Goal: Task Accomplishment & Management: Manage account settings

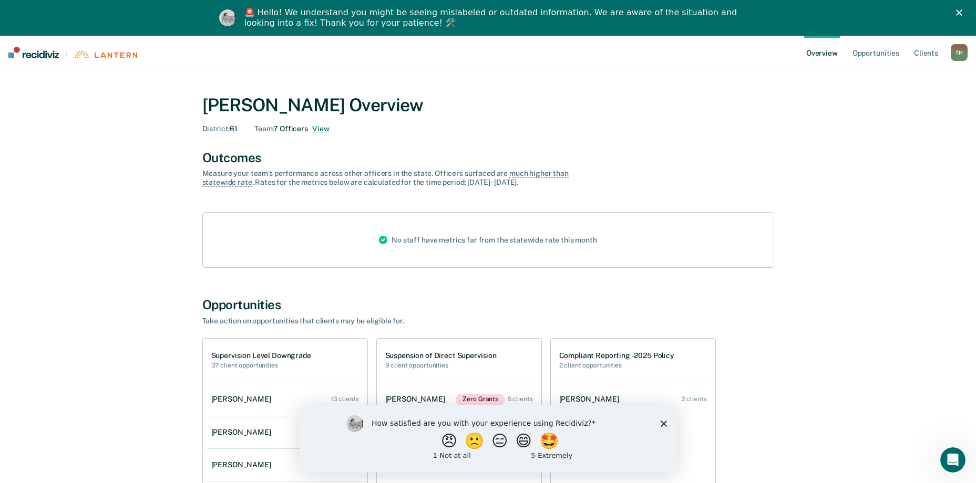
click at [318, 126] on button "View" at bounding box center [320, 129] width 17 height 9
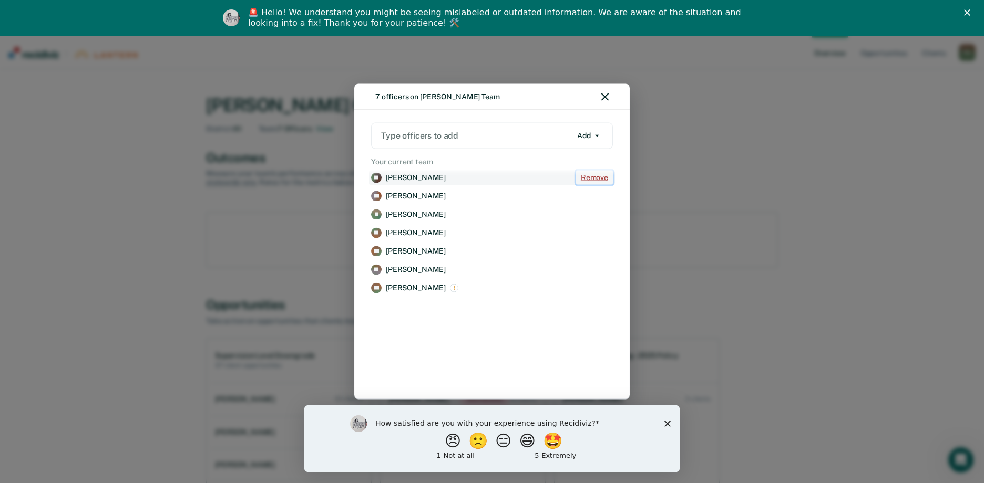
click at [596, 174] on button "Remove" at bounding box center [594, 178] width 37 height 14
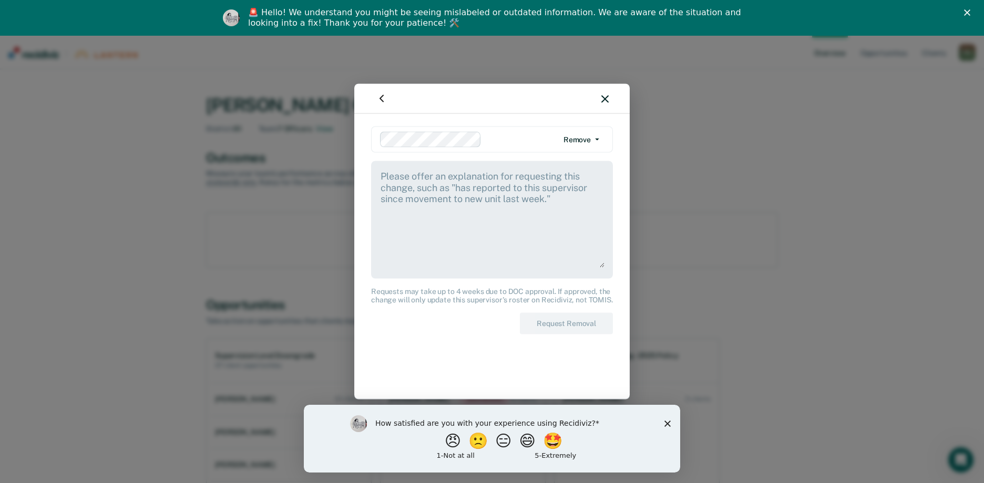
click at [594, 132] on button "Remove" at bounding box center [580, 139] width 45 height 17
click at [519, 223] on textarea at bounding box center [491, 219] width 225 height 98
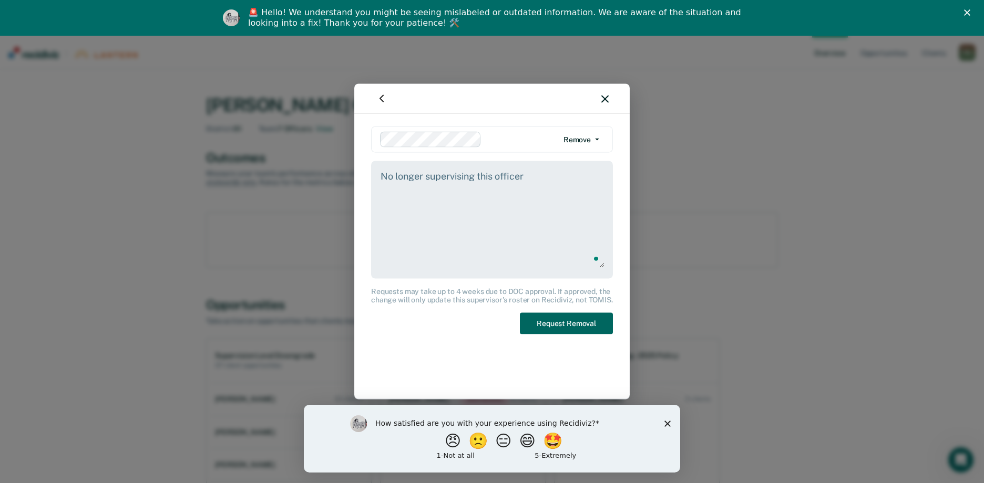
type textarea "No longer supervising this officer"
click at [576, 320] on button "Request Removal" at bounding box center [566, 324] width 93 height 22
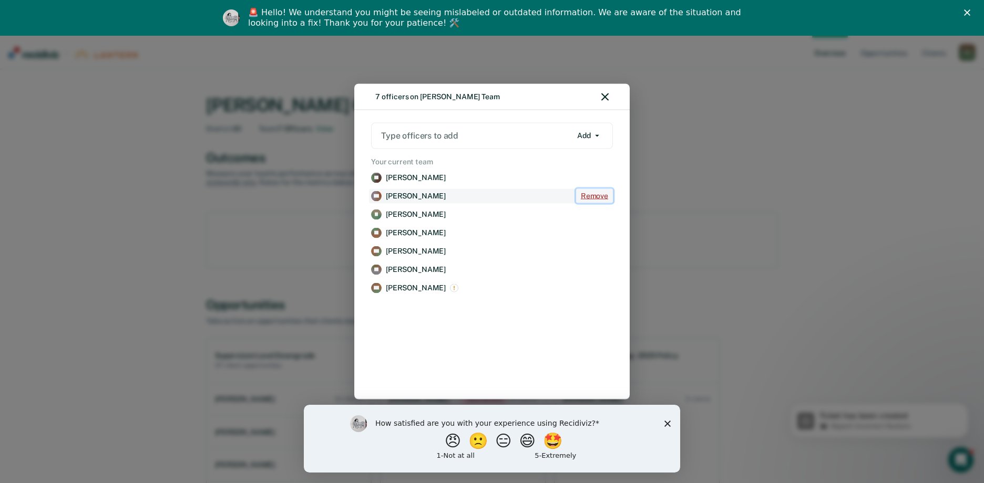
click at [589, 192] on button "Remove" at bounding box center [594, 196] width 37 height 14
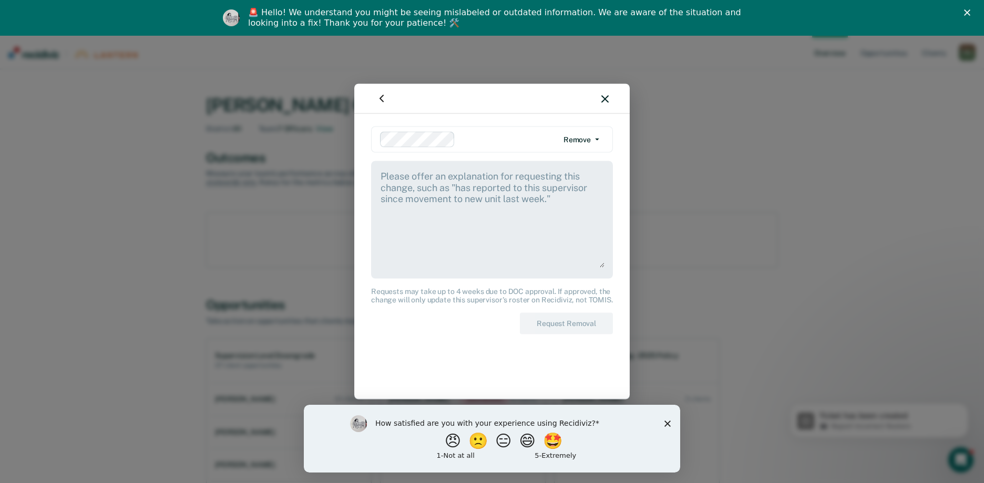
click at [470, 201] on textarea at bounding box center [491, 219] width 225 height 98
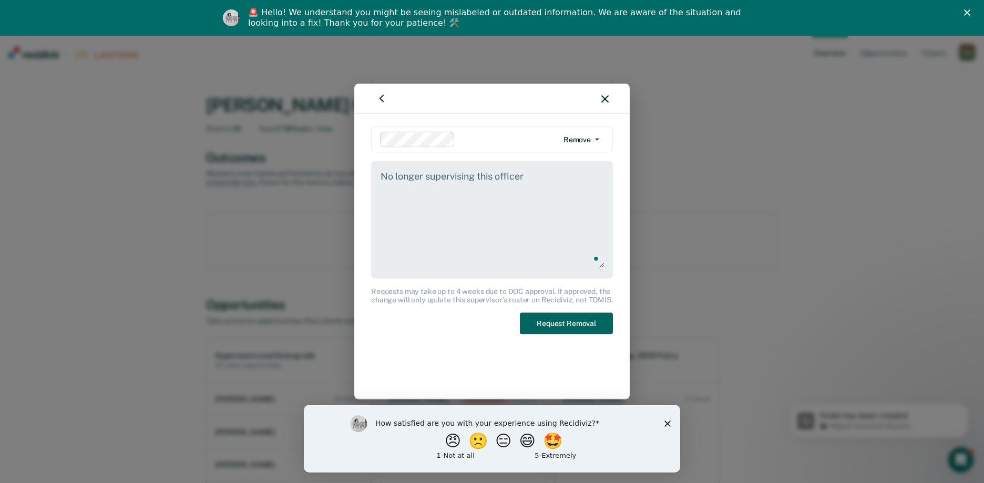
type textarea "No longer supervising this officer"
click at [570, 326] on button "Request Removal" at bounding box center [566, 324] width 93 height 22
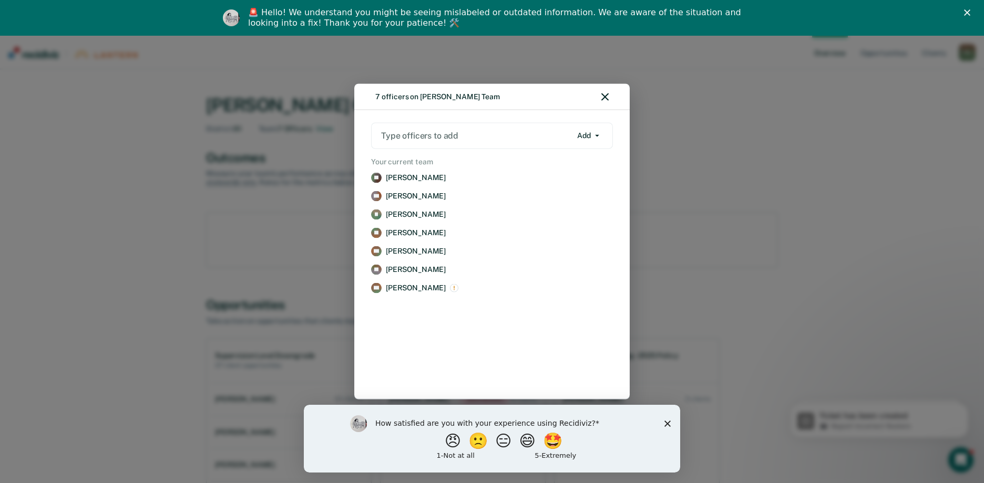
click at [965, 8] on div "🚨 Hello! We understand you might be seeing mislabeled or outdated information. …" at bounding box center [492, 17] width 984 height 27
click at [968, 11] on polygon "Close" at bounding box center [967, 12] width 6 height 6
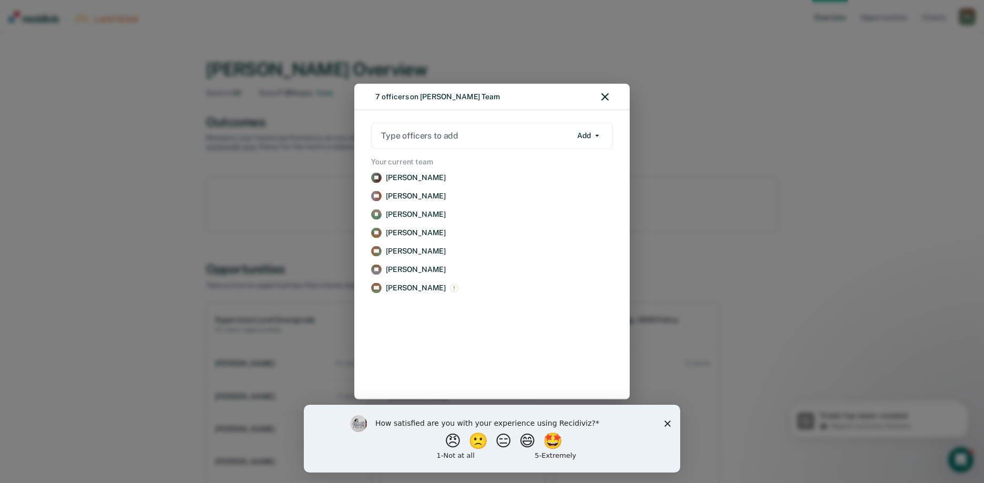
click at [605, 100] on icon "button" at bounding box center [604, 97] width 7 height 7
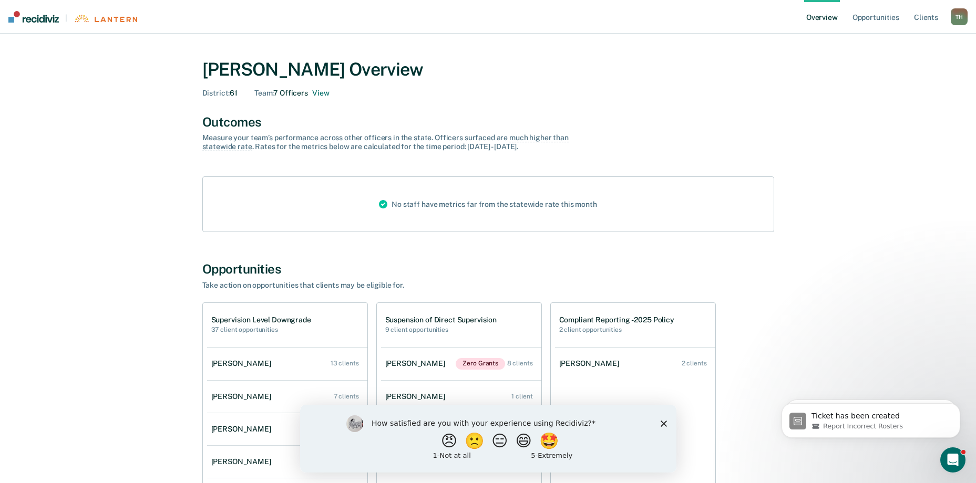
click at [689, 105] on div "[PERSON_NAME] Overview District : 61 Team : 7 Officers View" at bounding box center [488, 76] width 572 height 60
click at [326, 94] on button "View" at bounding box center [320, 93] width 17 height 9
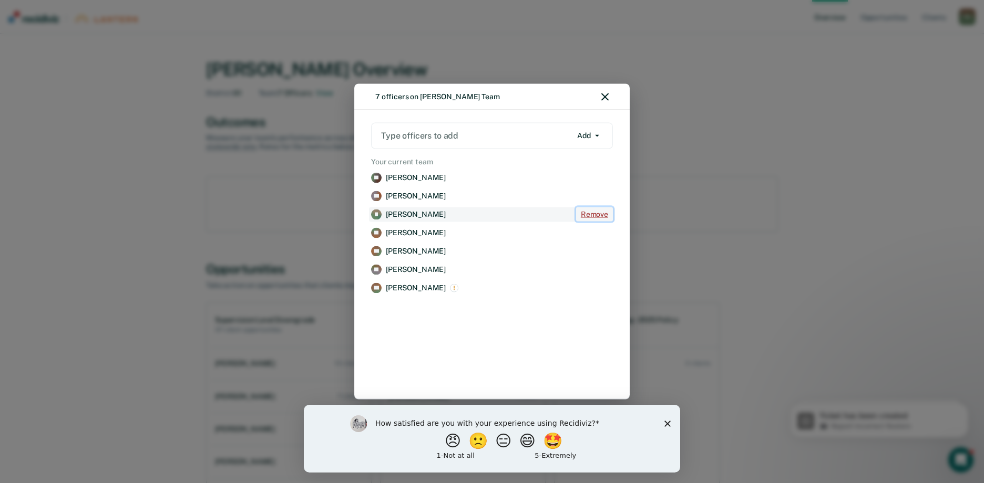
click at [596, 216] on button "Remove" at bounding box center [594, 215] width 37 height 14
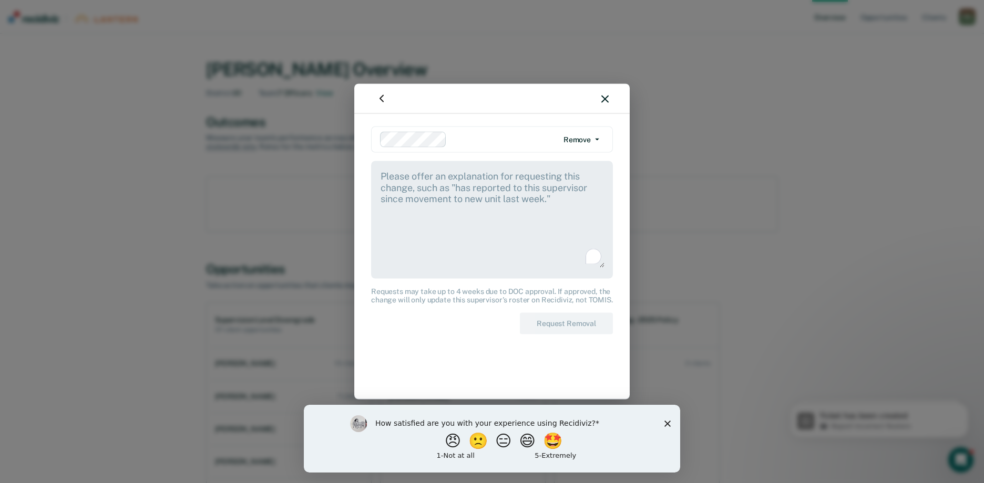
click at [468, 192] on textarea "To enrich screen reader interactions, please activate Accessibility in Grammarl…" at bounding box center [491, 219] width 225 height 98
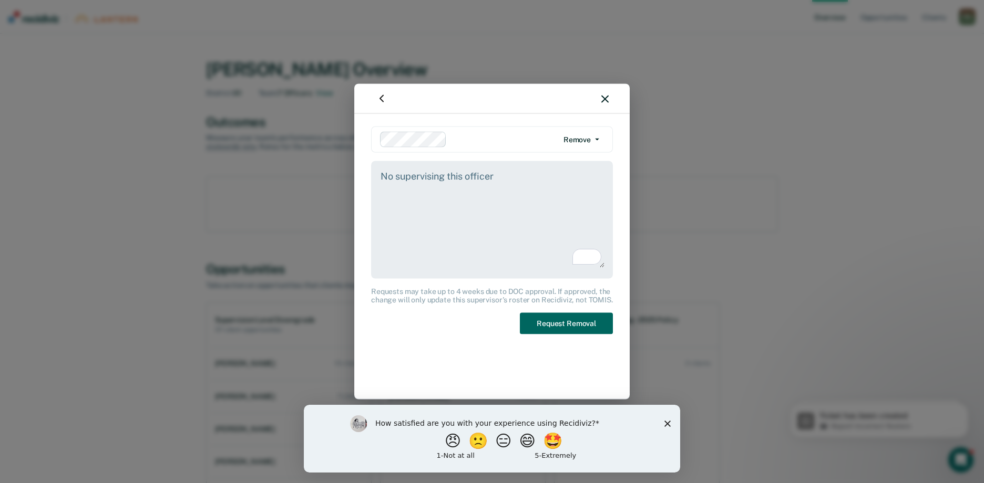
type textarea "No supervising this officer"
click at [558, 323] on button "Request Removal" at bounding box center [566, 324] width 93 height 22
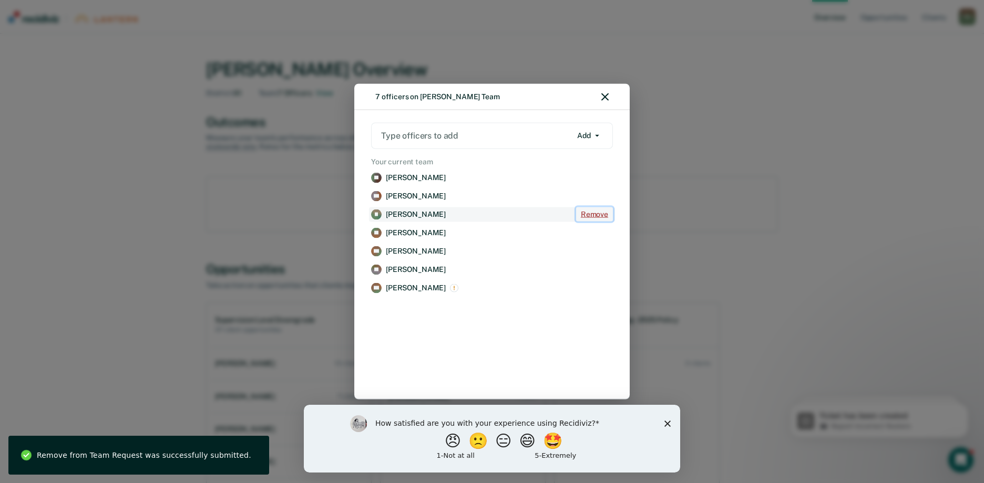
click at [592, 215] on button "Remove" at bounding box center [594, 215] width 37 height 14
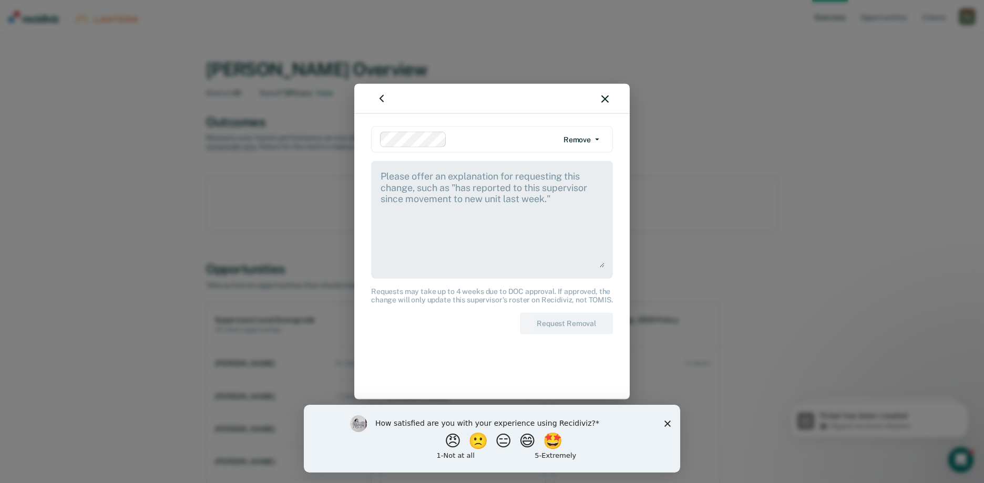
click at [453, 202] on textarea at bounding box center [491, 219] width 225 height 98
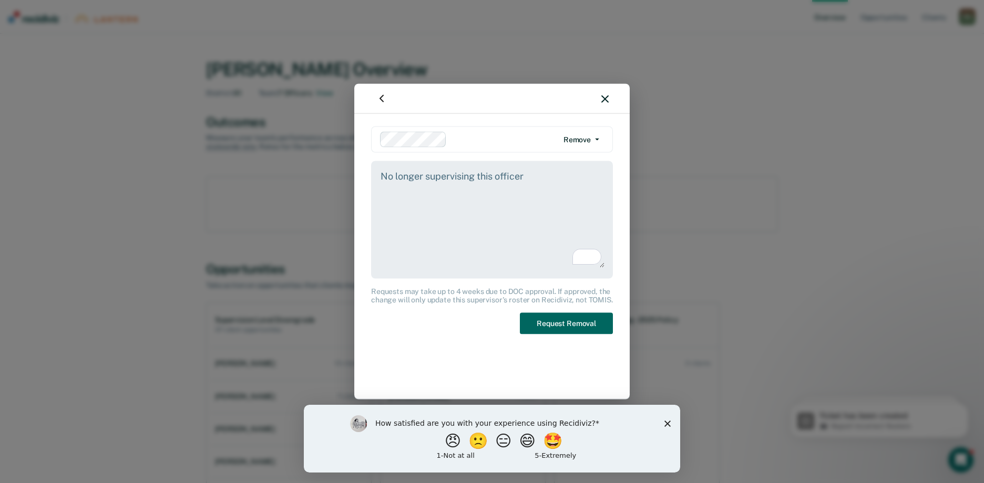
type textarea "No longer supervising this officer"
click at [559, 327] on button "Request Removal" at bounding box center [566, 324] width 93 height 22
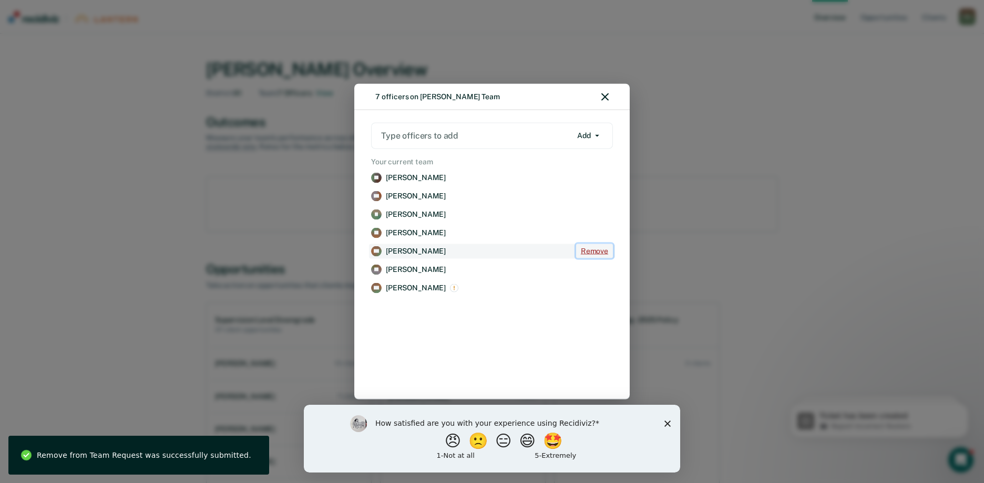
click at [598, 250] on button "Remove" at bounding box center [594, 251] width 37 height 14
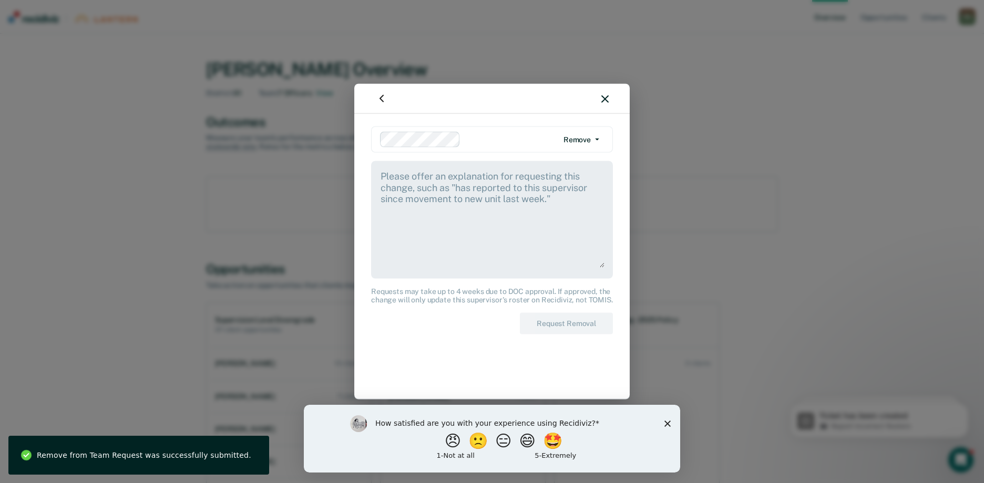
click at [457, 220] on textarea at bounding box center [491, 219] width 225 height 98
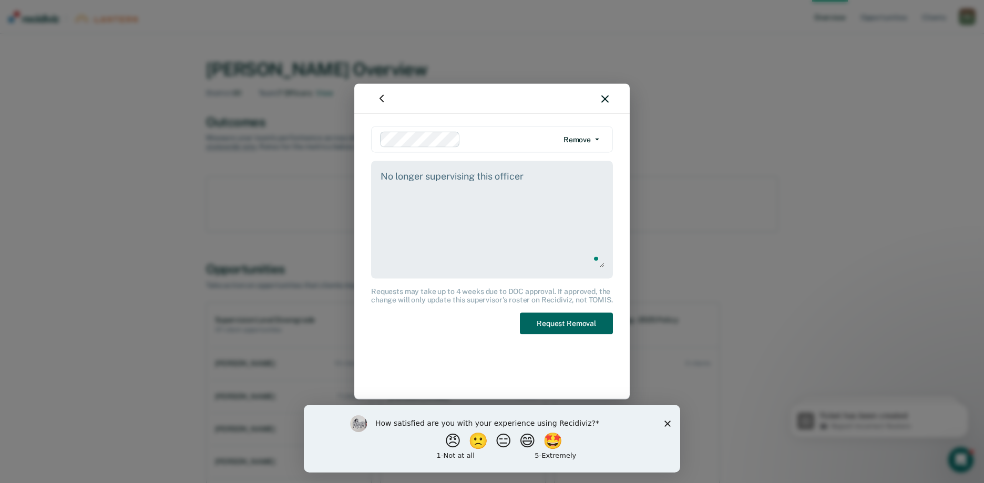
type textarea "No longer supervising this officer"
click at [581, 329] on button "Request Removal" at bounding box center [566, 324] width 93 height 22
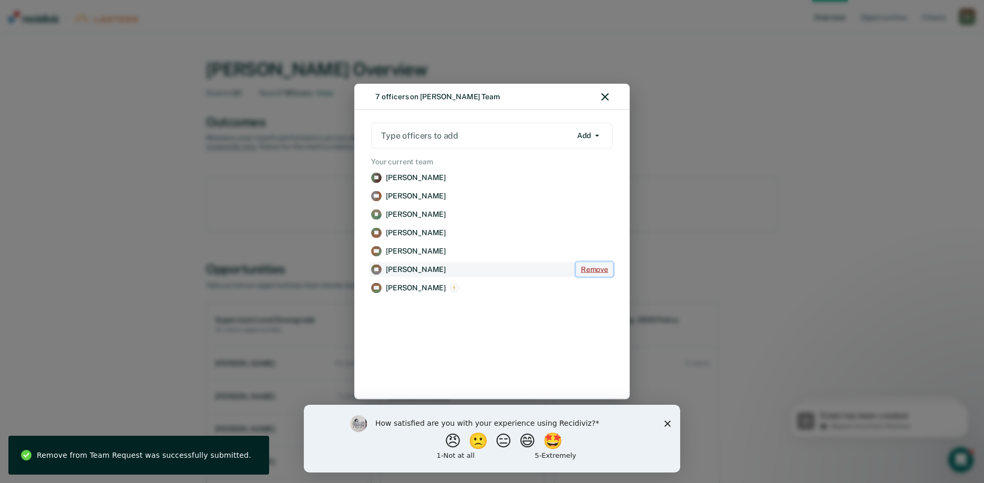
click at [584, 274] on button "Remove" at bounding box center [594, 270] width 37 height 14
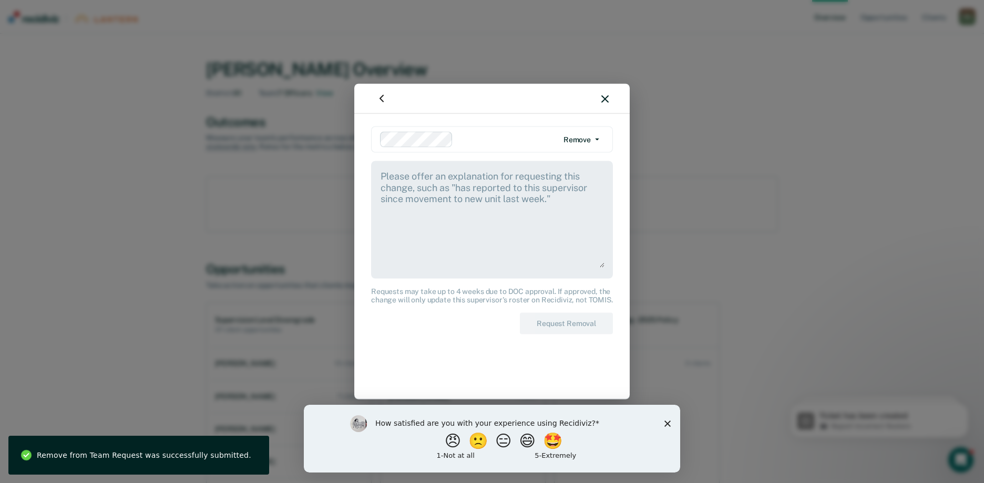
click at [416, 175] on textarea at bounding box center [491, 219] width 225 height 98
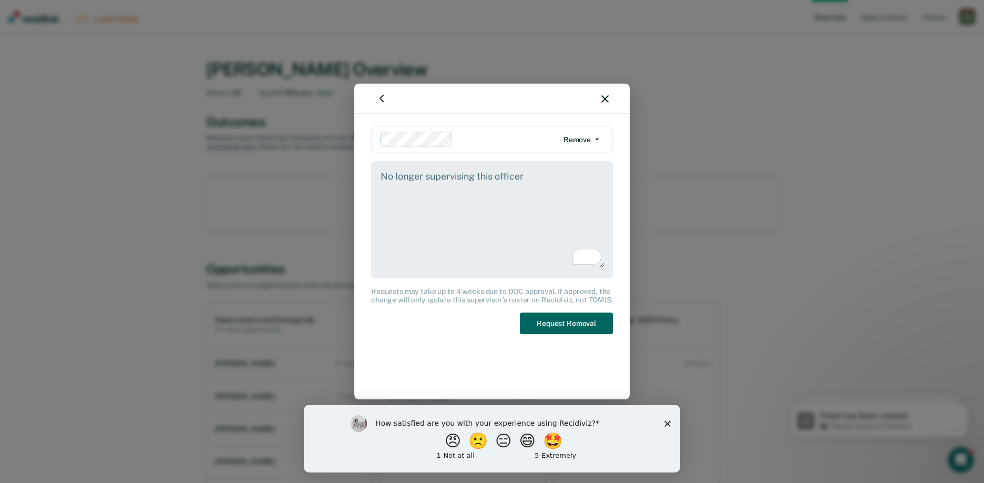
type textarea "No longer supervising this officer"
click at [591, 313] on button "Request Removal" at bounding box center [566, 324] width 93 height 22
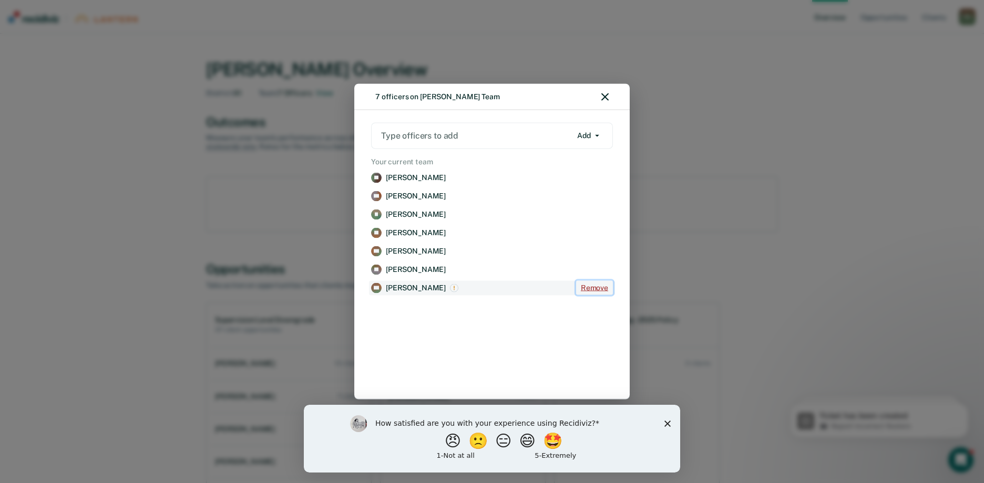
click at [594, 287] on button "Remove" at bounding box center [594, 288] width 37 height 14
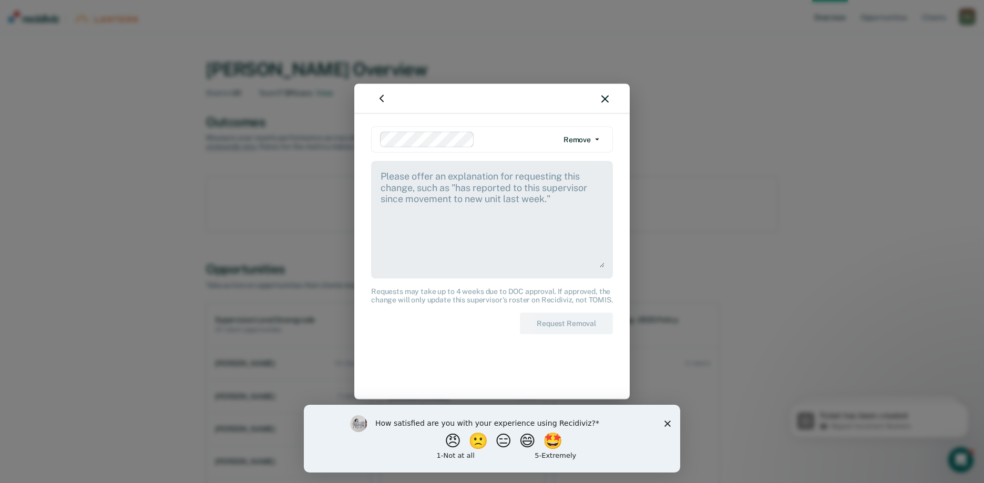
click at [418, 186] on textarea at bounding box center [491, 219] width 225 height 98
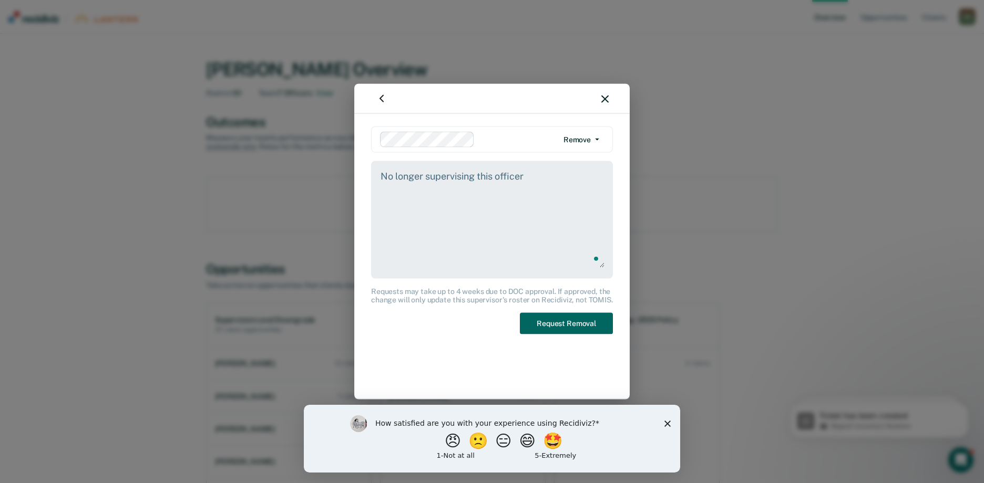
type textarea "No longer supervising this officer"
click at [555, 322] on button "Request Removal" at bounding box center [566, 324] width 93 height 22
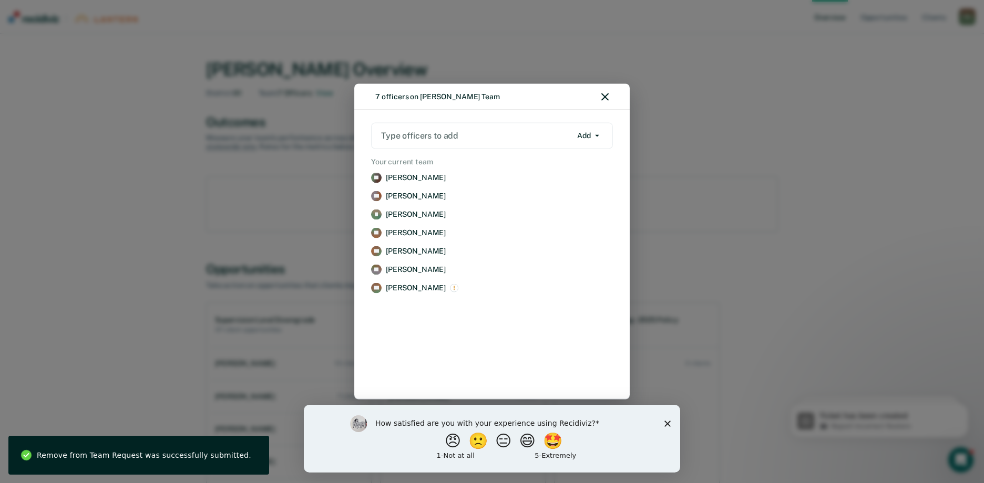
click at [667, 423] on polygon "Close survey" at bounding box center [667, 423] width 6 height 6
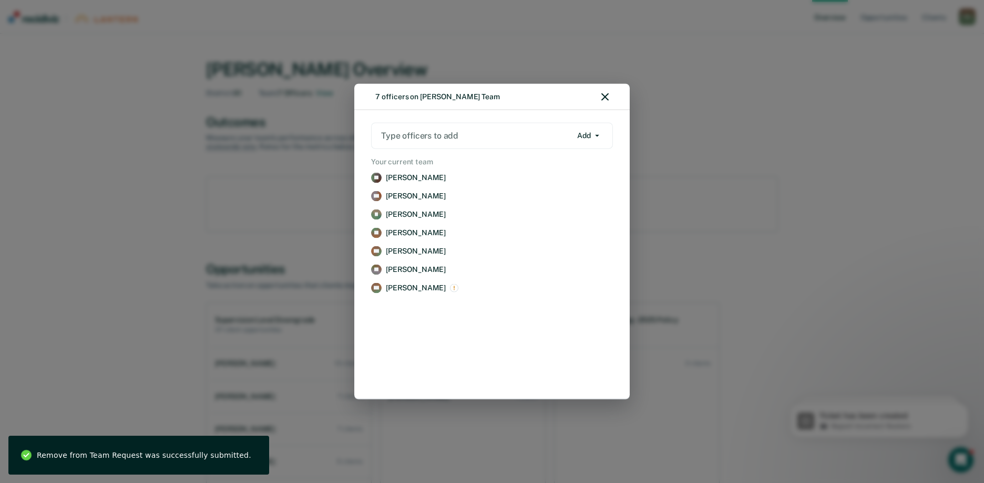
click at [607, 98] on icon "button" at bounding box center [604, 97] width 7 height 7
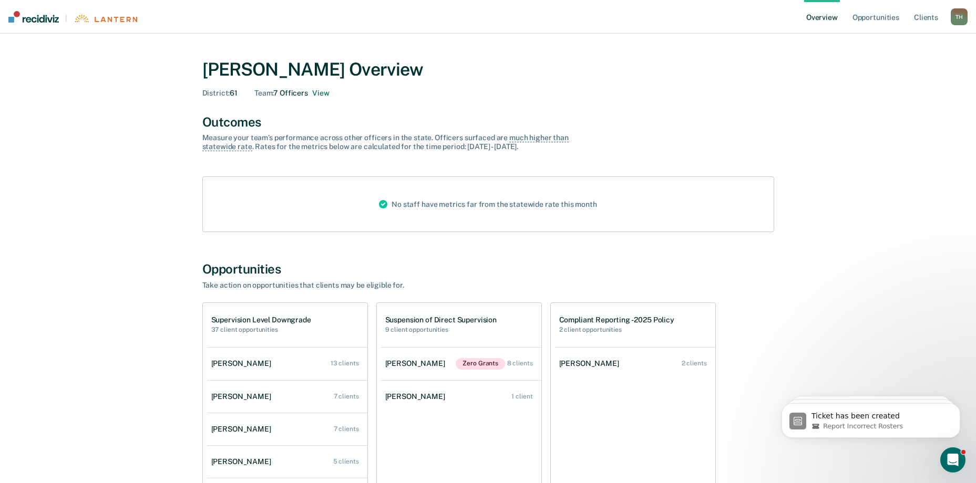
click at [951, 460] on icon "Open Intercom Messenger" at bounding box center [952, 460] width 17 height 17
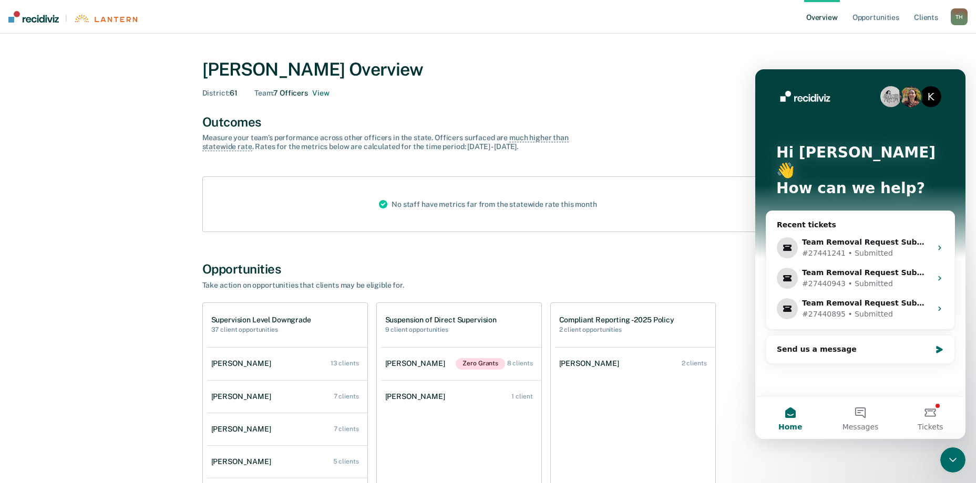
click at [887, 471] on div "[PERSON_NAME] Overview District : 61 Team : 7 Officers View Outcomes Measure yo…" at bounding box center [488, 294] width 950 height 497
drag, startPoint x: 684, startPoint y: 148, endPoint x: 692, endPoint y: 131, distance: 18.8
click at [684, 148] on div "Outcomes Measure your team’s performance across other officer s in the state. O…" at bounding box center [488, 133] width 572 height 37
click at [792, 418] on button "Home" at bounding box center [790, 418] width 70 height 42
click at [941, 458] on div "Close Intercom Messenger" at bounding box center [952, 460] width 25 height 25
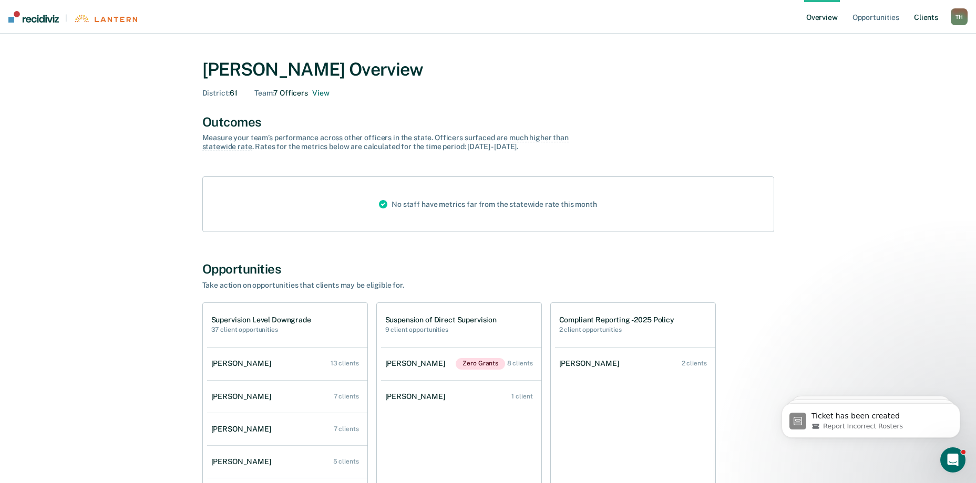
click at [919, 17] on link "Client s" at bounding box center [926, 17] width 28 height 34
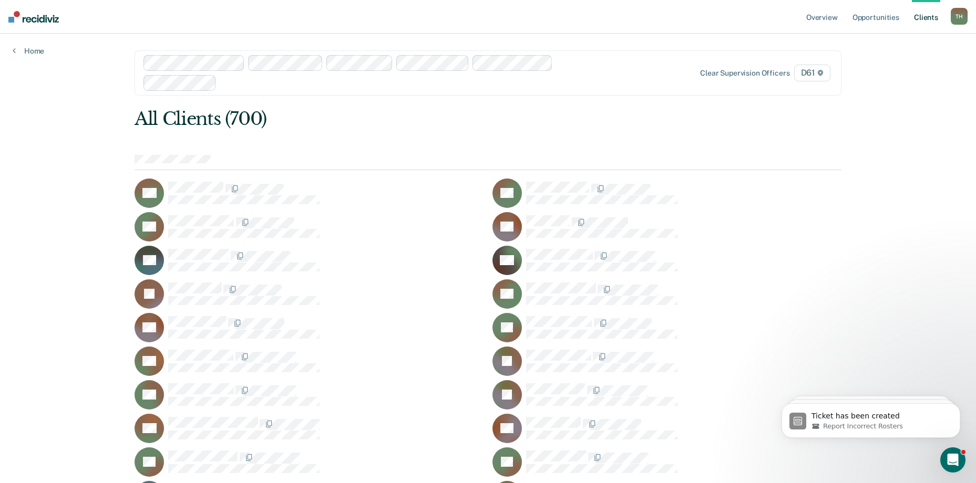
click at [223, 80] on div at bounding box center [422, 83] width 403 height 12
